Goal: Task Accomplishment & Management: Use online tool/utility

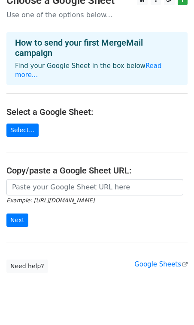
scroll to position [17, 0]
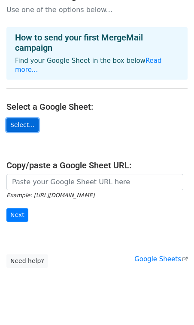
click at [31, 118] on link "Select..." at bounding box center [22, 124] width 32 height 13
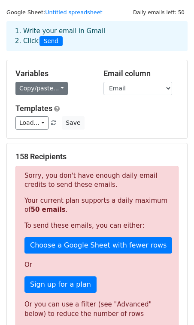
scroll to position [31, 0]
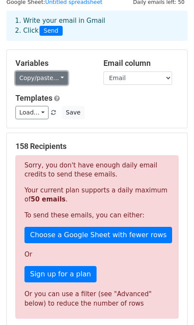
click at [53, 80] on link "Copy/paste..." at bounding box center [41, 77] width 52 height 13
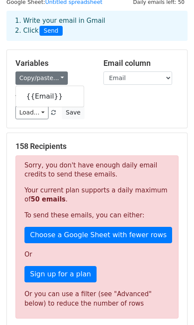
click at [69, 69] on div "Variables Copy/paste... {{Email}}" at bounding box center [53, 71] width 88 height 26
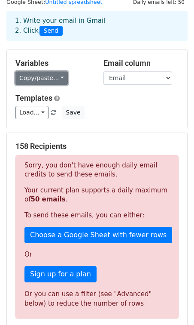
click at [55, 77] on link "Copy/paste..." at bounding box center [41, 77] width 52 height 13
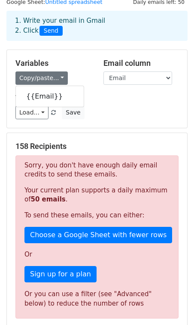
click at [72, 75] on div "Copy/paste... {{Email}}" at bounding box center [52, 77] width 75 height 13
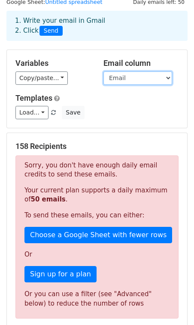
click at [123, 78] on select "Email" at bounding box center [138, 77] width 69 height 13
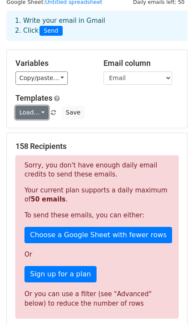
click at [40, 117] on link "Load..." at bounding box center [31, 112] width 33 height 13
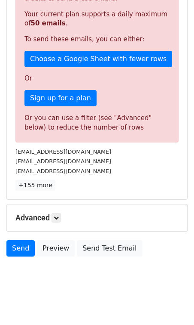
scroll to position [212, 0]
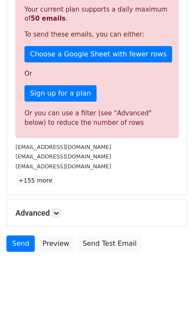
click at [58, 207] on div "Advanced Tracking Track Opens UTM Codes Track Clicks Filters Only include sprea…" at bounding box center [97, 213] width 181 height 27
click at [59, 212] on icon at bounding box center [56, 212] width 5 height 5
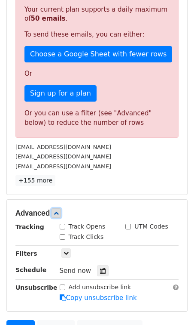
scroll to position [296, 0]
